Goal: Task Accomplishment & Management: Complete application form

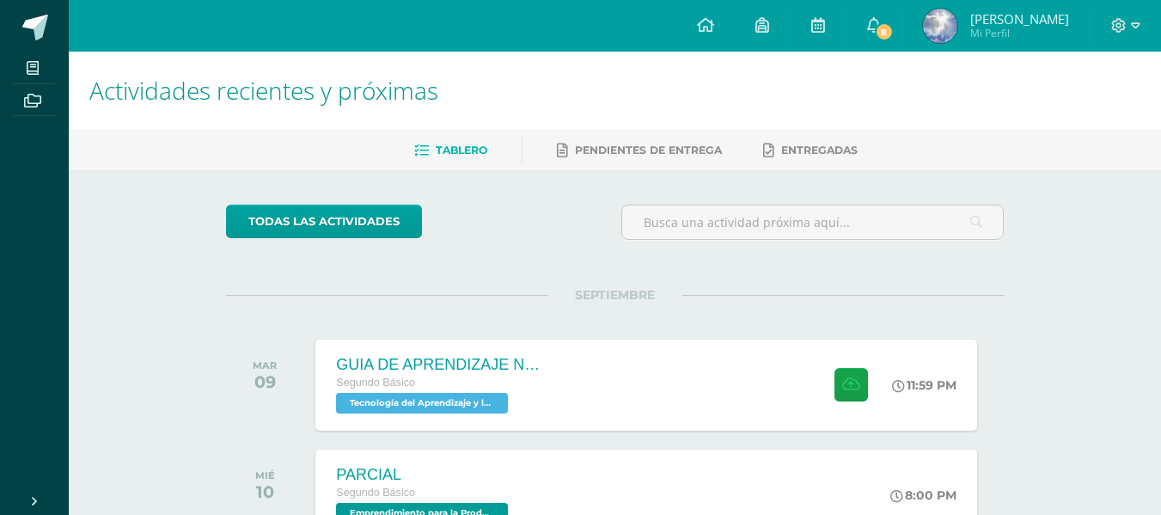
click at [569, 320] on div "SEPTIEMBRE [DATE] GUIA DE APRENDIZAJE NO 3 Segundo Básico Tecnología del Aprend…" at bounding box center [615, 364] width 778 height 138
click at [559, 358] on div "GUIA DE APRENDIZAJE NO 3 Segundo Básico Tecnología del Aprendizaje y la Comunic…" at bounding box center [438, 385] width 250 height 92
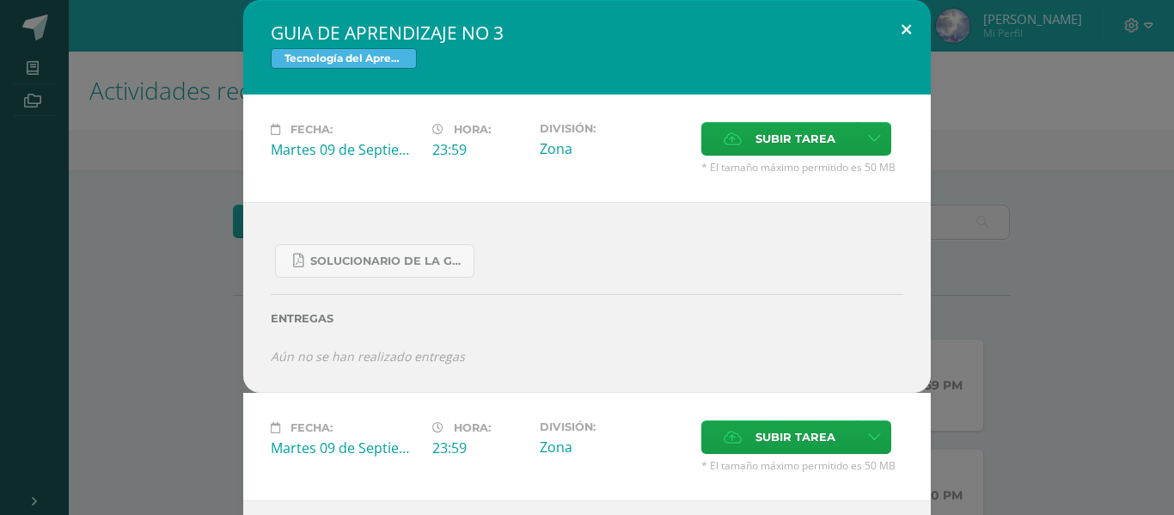
click at [901, 24] on button at bounding box center [906, 29] width 49 height 58
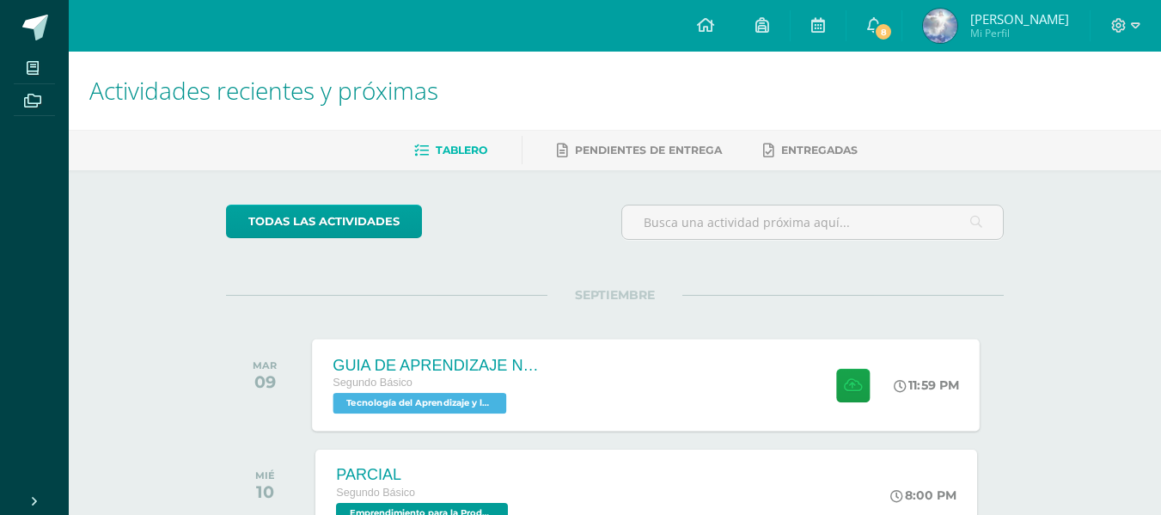
click at [489, 370] on div "GUIA DE APRENDIZAJE NO 3" at bounding box center [437, 365] width 208 height 18
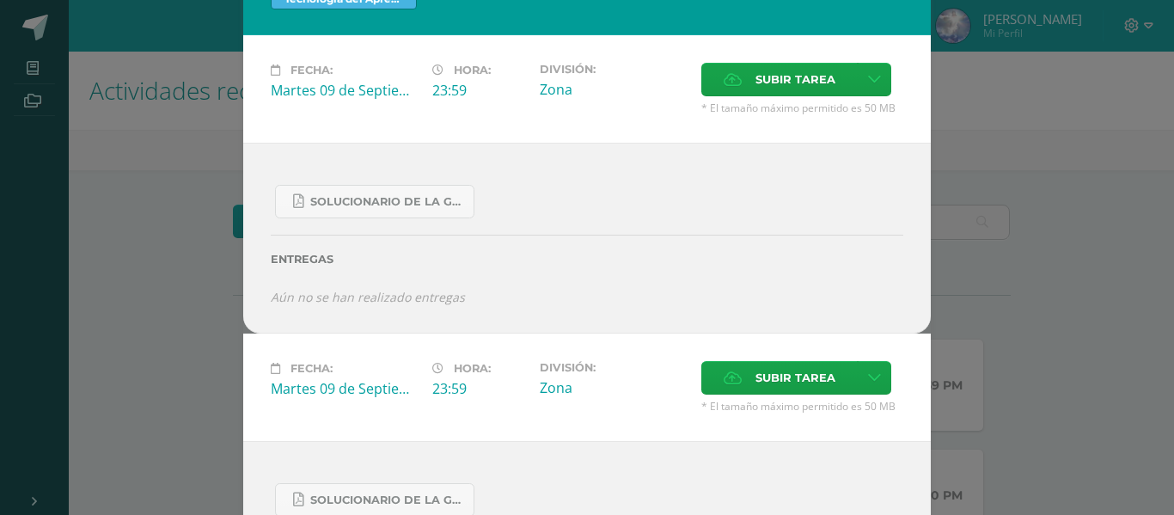
scroll to position [86, 0]
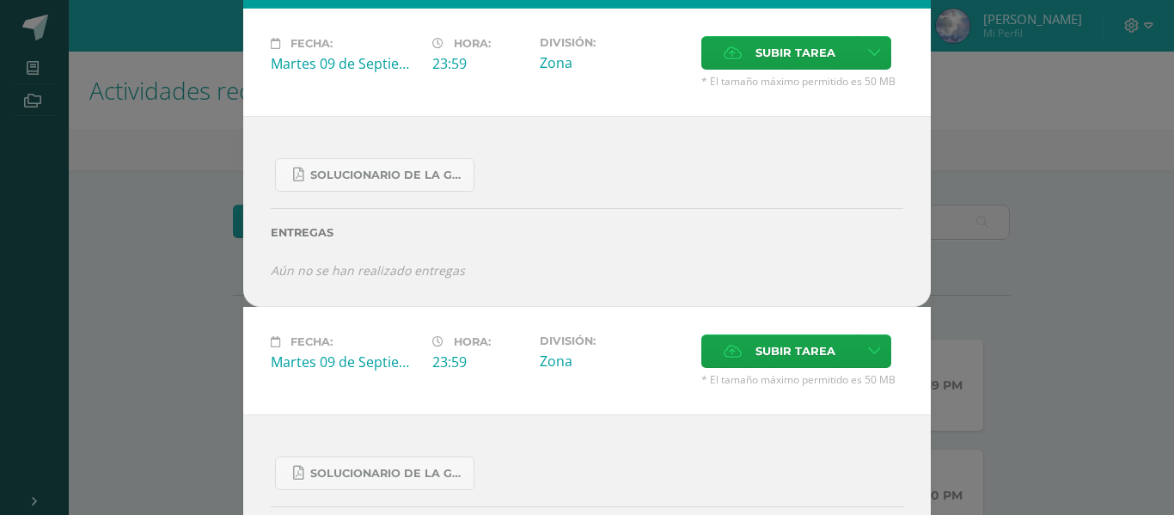
click at [542, 317] on div "Fecha: [DATE] Hora: 23:59 División: Zona Subir tarea Cancelar" at bounding box center [586, 360] width 687 height 107
drag, startPoint x: 559, startPoint y: 312, endPoint x: 681, endPoint y: 305, distance: 122.2
click at [577, 312] on div "Fecha: [DATE] Hora: 23:59 División: Zona Subir tarea Cancelar" at bounding box center [586, 360] width 687 height 107
click at [684, 305] on div "SOLUCIONARIO DE LA GUIA 3 FUNCIONES..pdf Entregas Aún no se han realizado entre…" at bounding box center [586, 211] width 687 height 191
drag, startPoint x: 478, startPoint y: 288, endPoint x: 596, endPoint y: 300, distance: 118.3
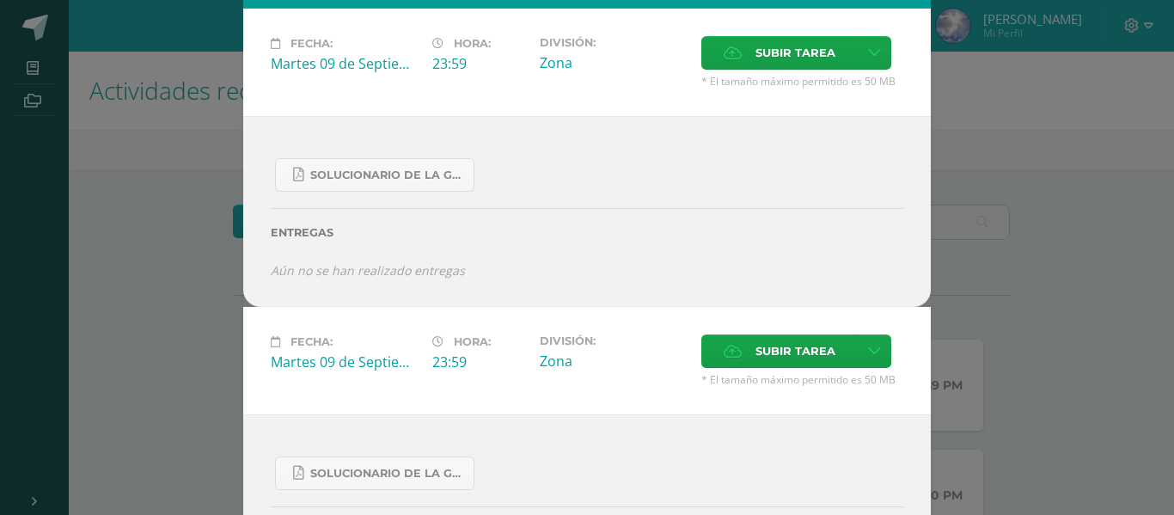
click at [589, 305] on div "SOLUCIONARIO DE LA GUIA 3 FUNCIONES..pdf Entregas Aún no se han realizado entre…" at bounding box center [586, 211] width 687 height 191
click at [596, 300] on div "SOLUCIONARIO DE LA GUIA 3 FUNCIONES..pdf Entregas Aún no se han realizado entre…" at bounding box center [586, 211] width 687 height 191
click at [781, 68] on span "Subir tarea" at bounding box center [795, 53] width 80 height 32
click at [0, 0] on input "Subir tarea" at bounding box center [0, 0] width 0 height 0
